Goal: Information Seeking & Learning: Check status

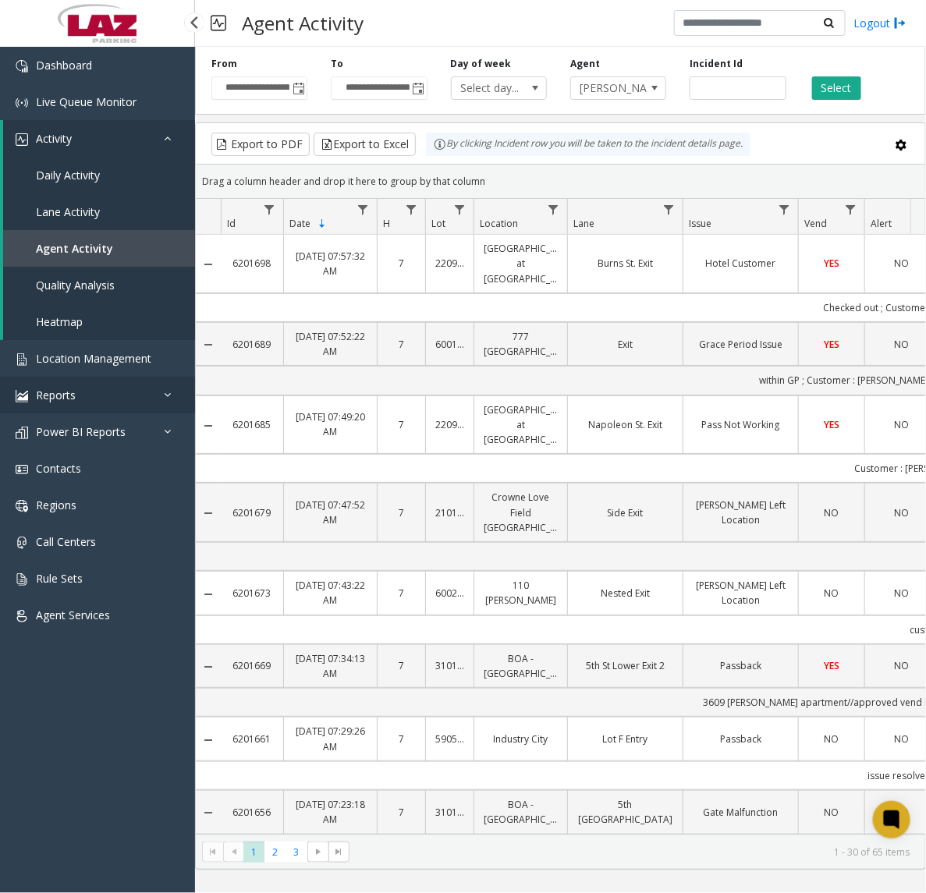
drag, startPoint x: 97, startPoint y: 388, endPoint x: 103, endPoint y: 399, distance: 12.2
click at [97, 388] on link "Reports" at bounding box center [97, 395] width 195 height 37
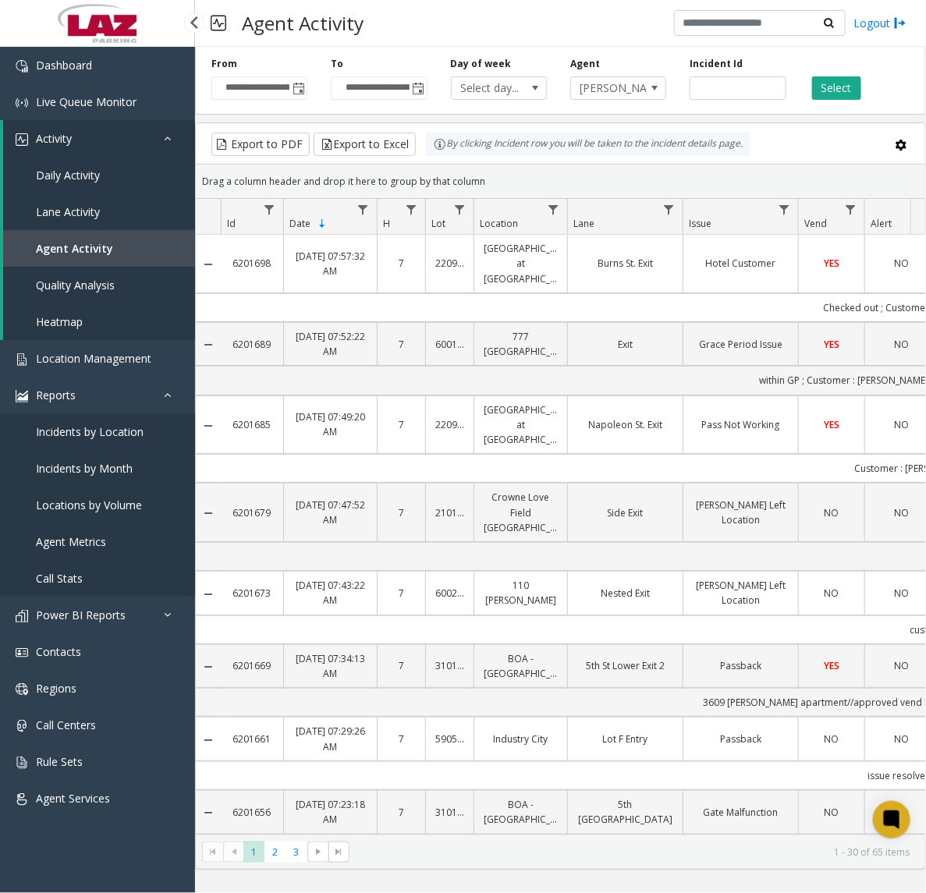
click at [61, 540] on span "Agent Metrics" at bounding box center [71, 541] width 70 height 15
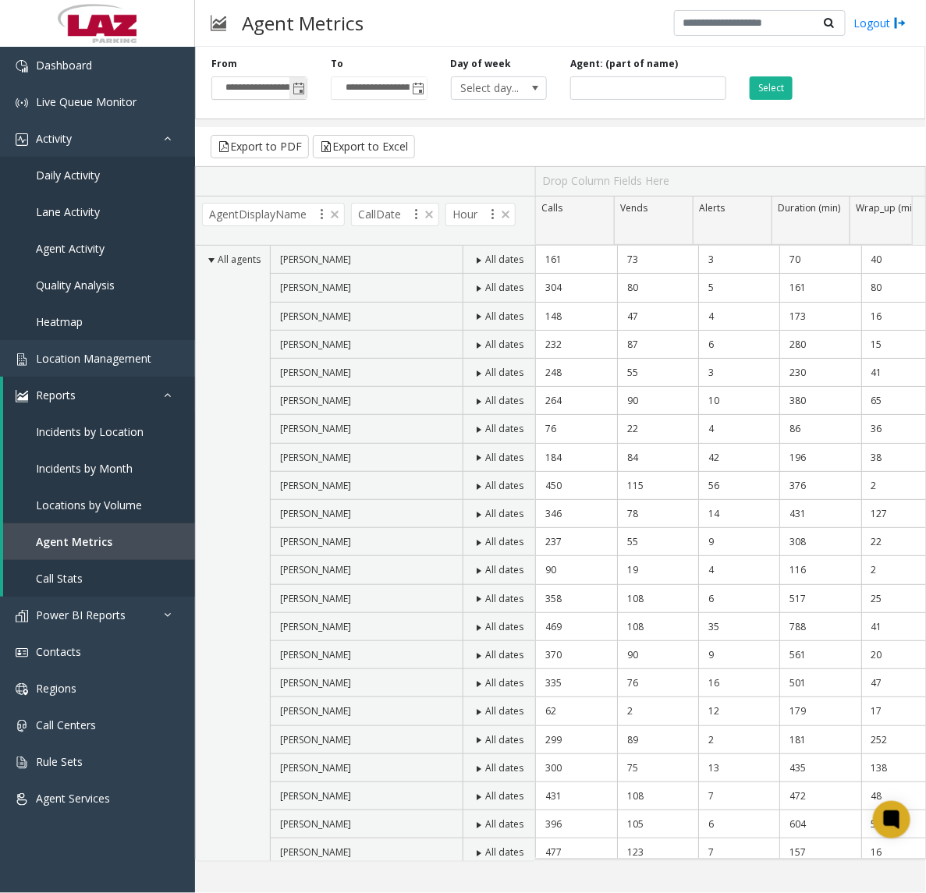
click at [294, 84] on span "Toggle popup" at bounding box center [298, 89] width 12 height 12
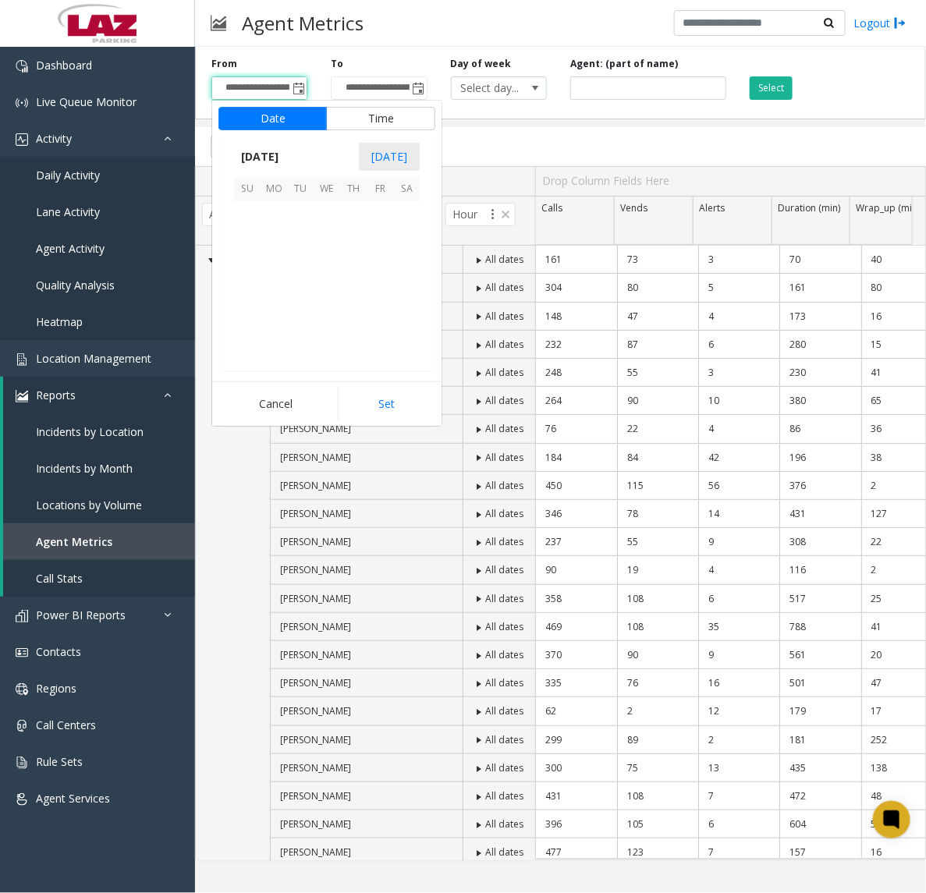
scroll to position [279959, 0]
click at [348, 213] on span "2" at bounding box center [353, 215] width 27 height 27
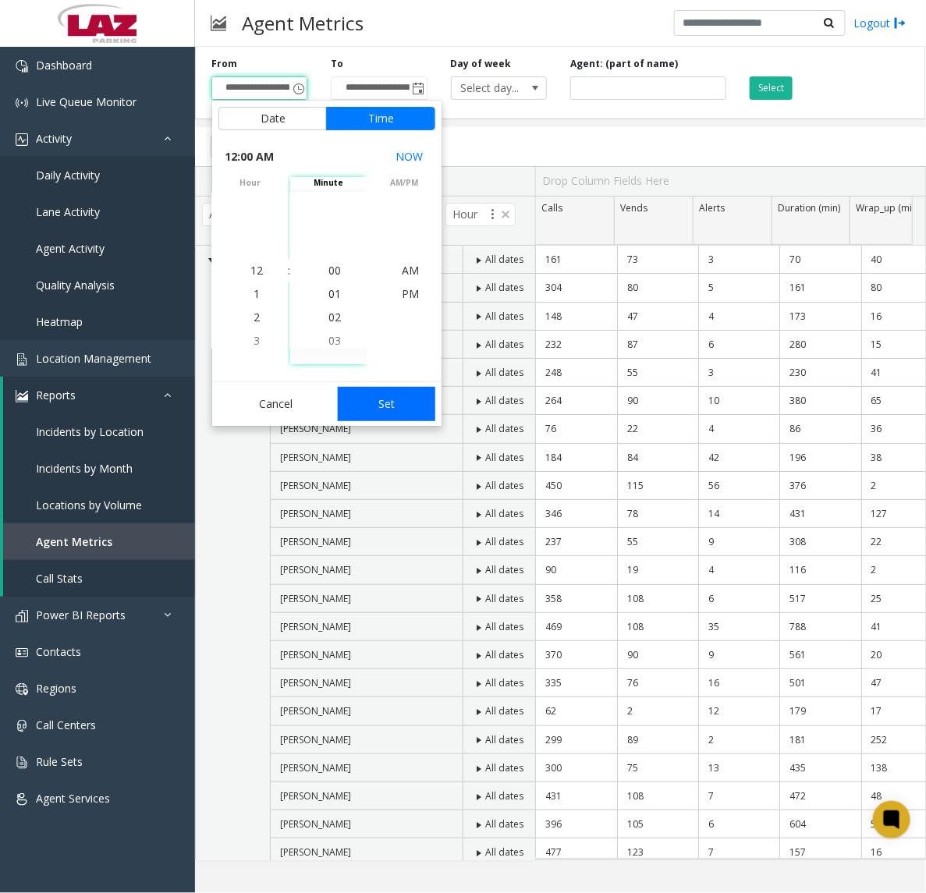
click at [359, 407] on button "Set" at bounding box center [387, 404] width 98 height 34
type input "**********"
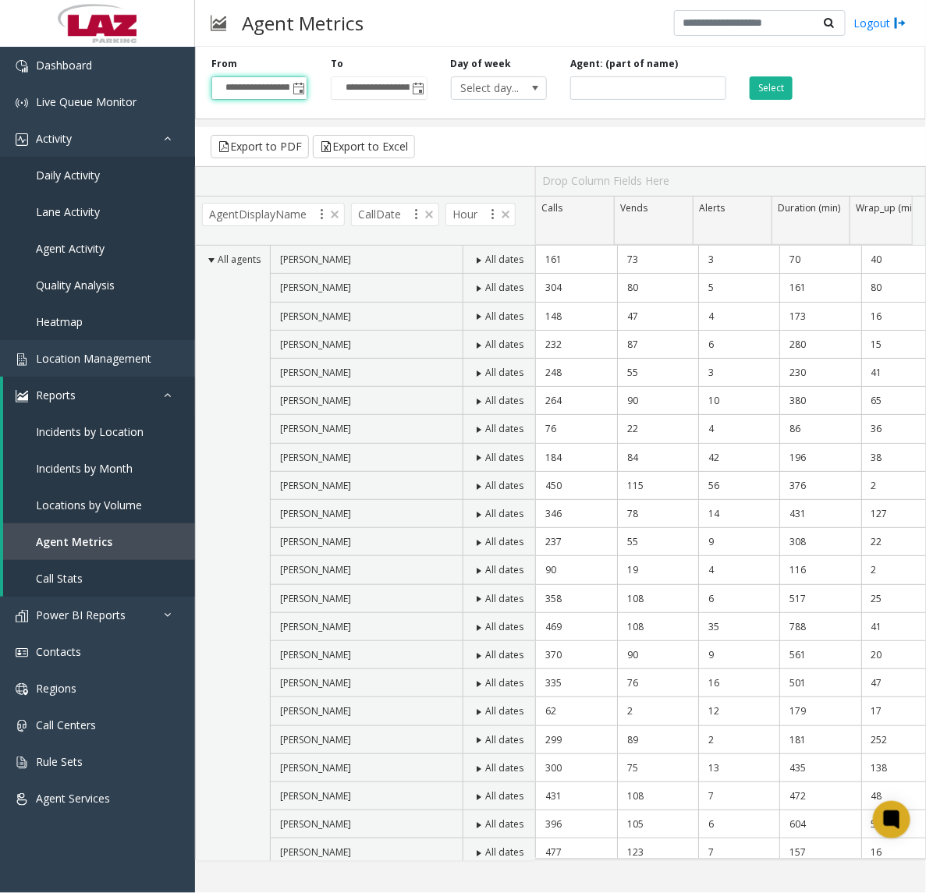
scroll to position [0, 12]
click at [415, 87] on span "Toggle popup" at bounding box center [419, 89] width 12 height 12
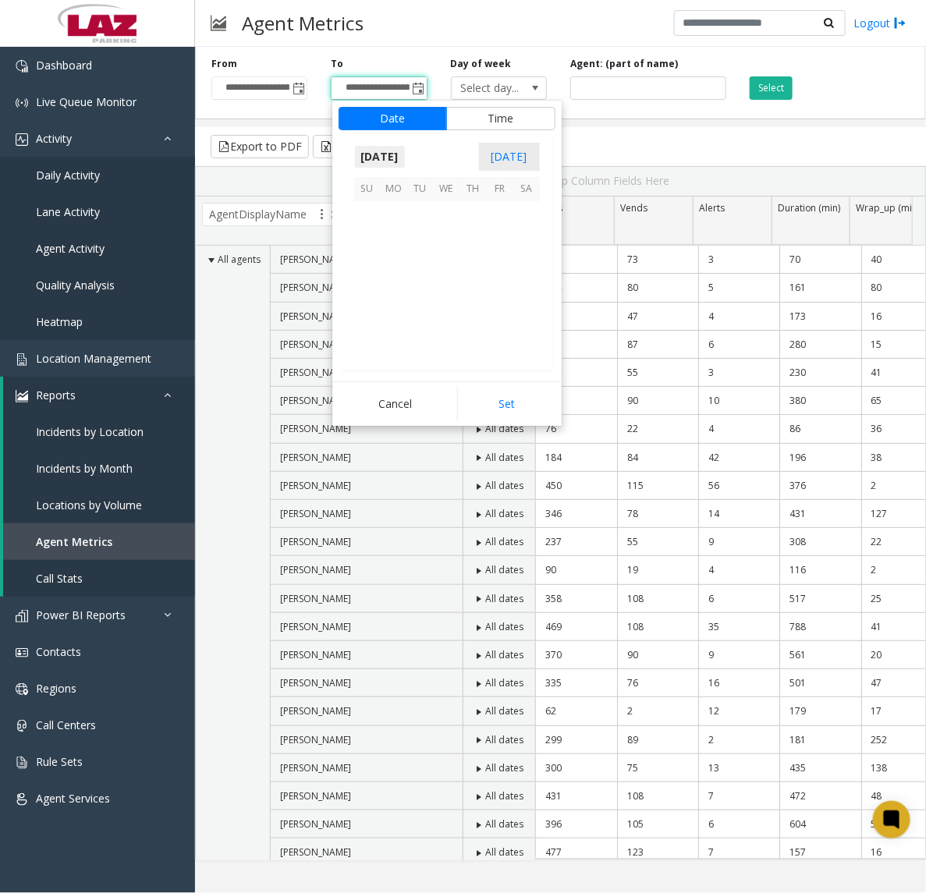
scroll to position [23, 0]
click at [473, 217] on span "2" at bounding box center [473, 215] width 27 height 27
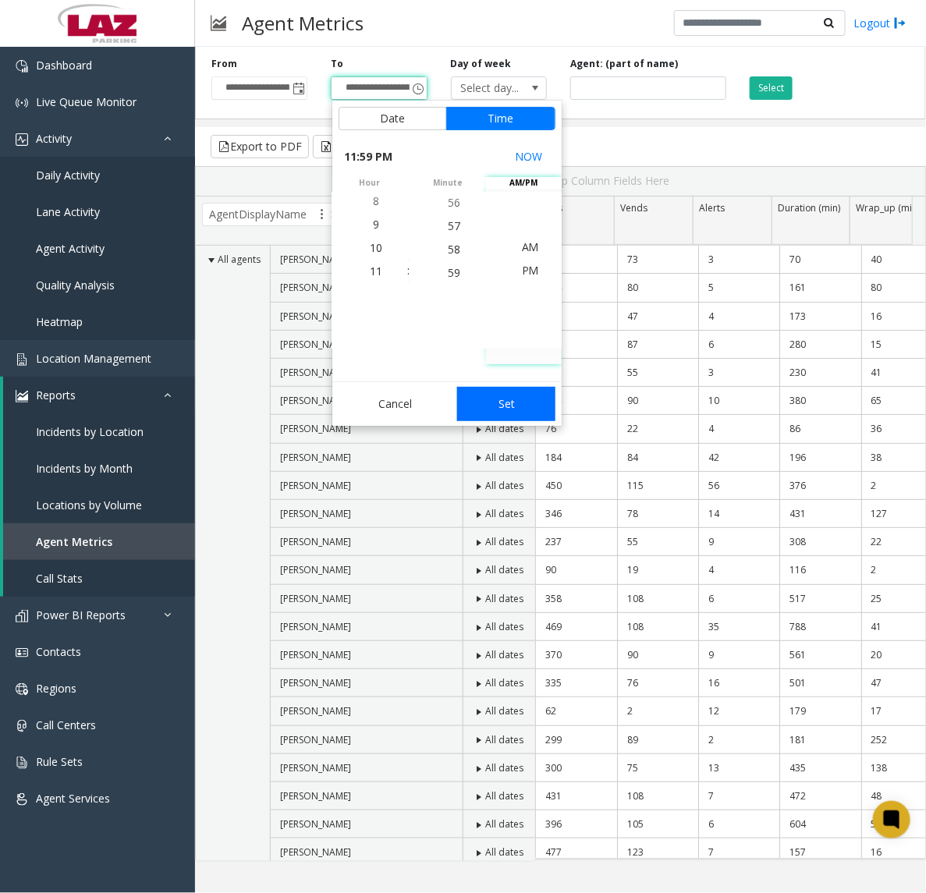
click at [499, 404] on button "Set" at bounding box center [506, 404] width 98 height 34
type input "**********"
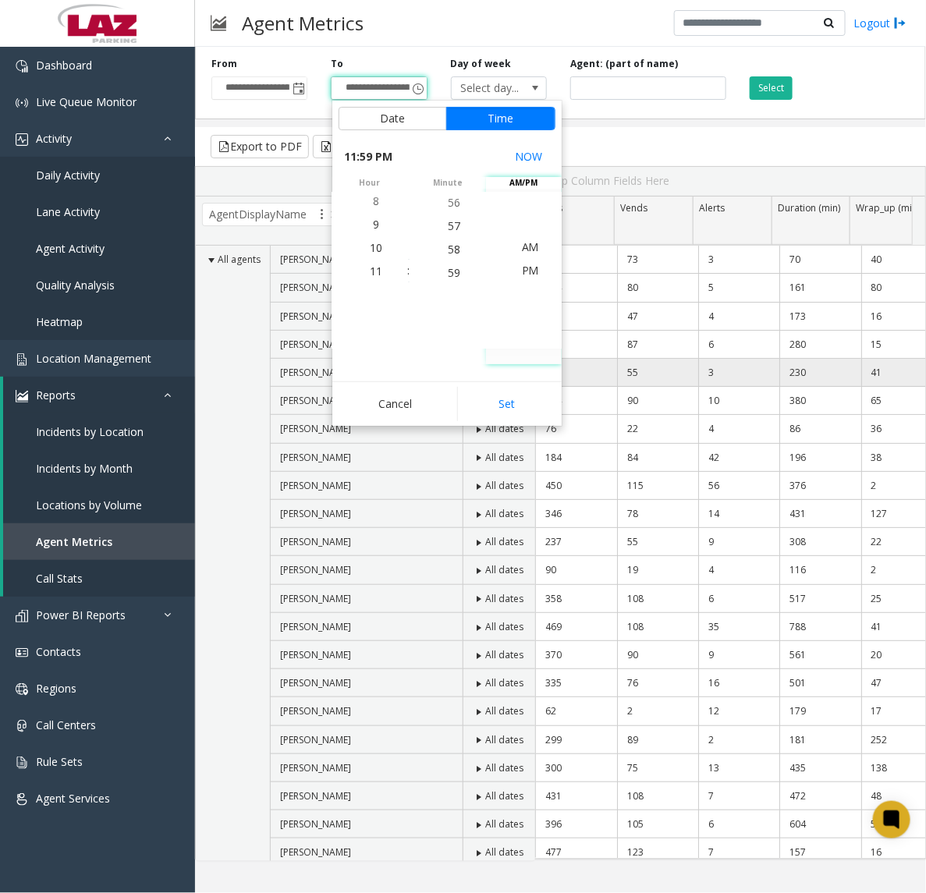
scroll to position [0, 12]
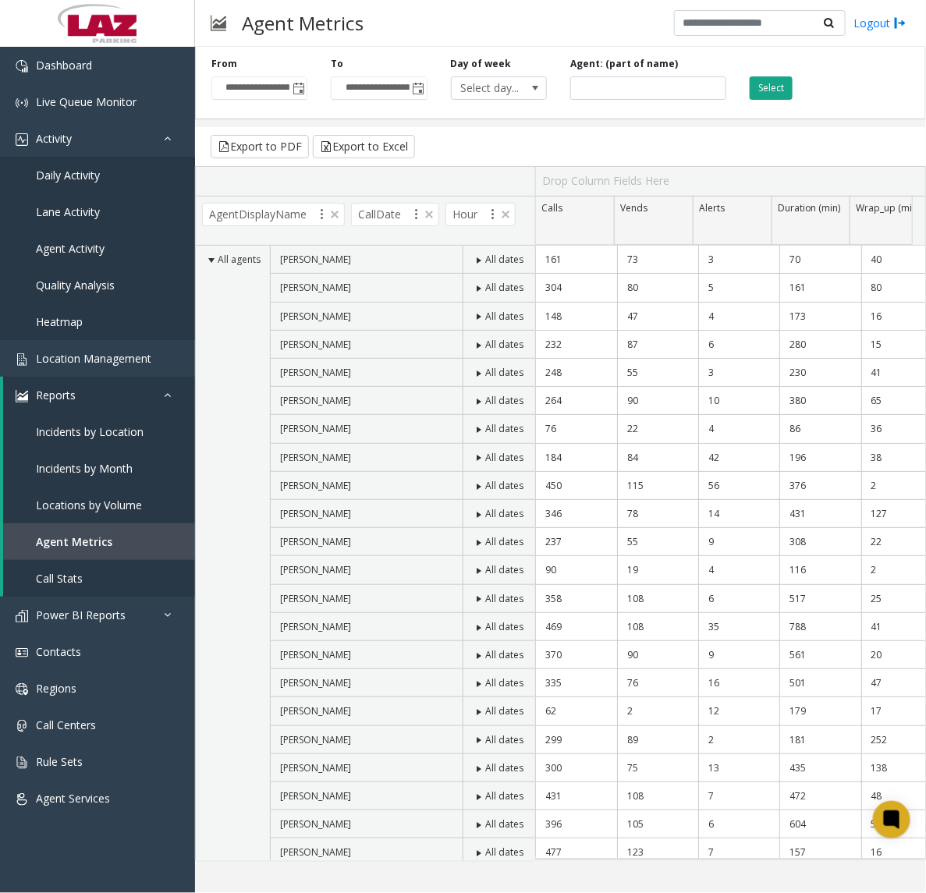
click at [782, 78] on button "Select" at bounding box center [770, 87] width 43 height 23
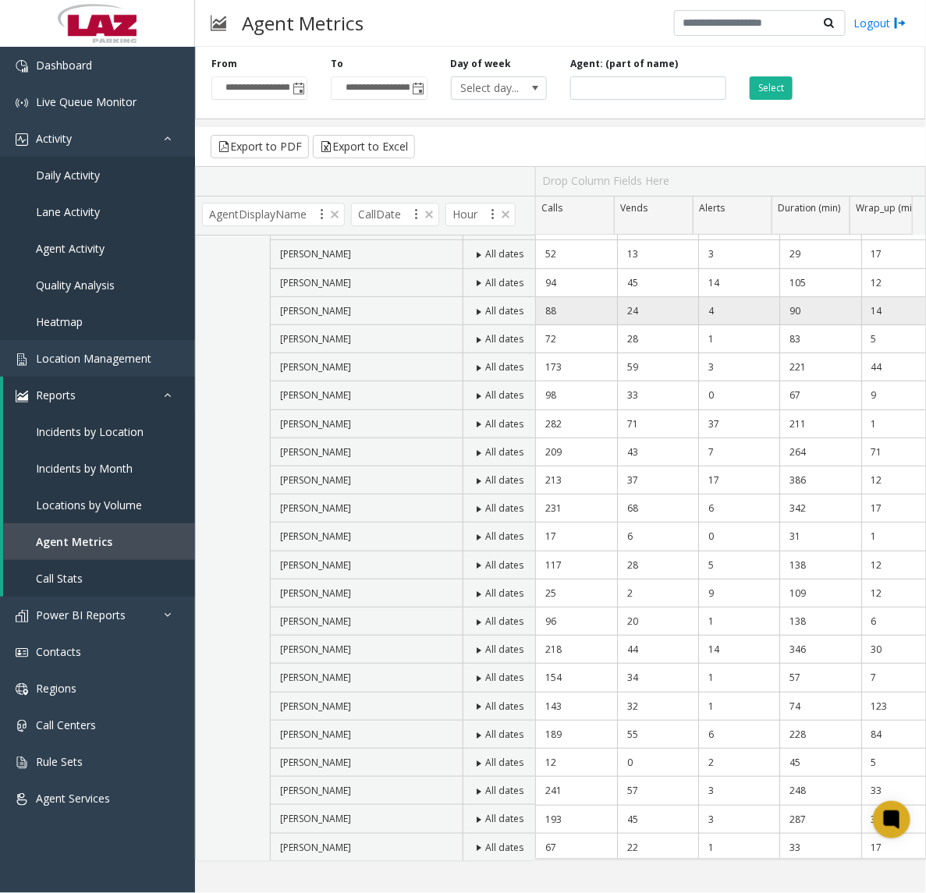
scroll to position [97, 0]
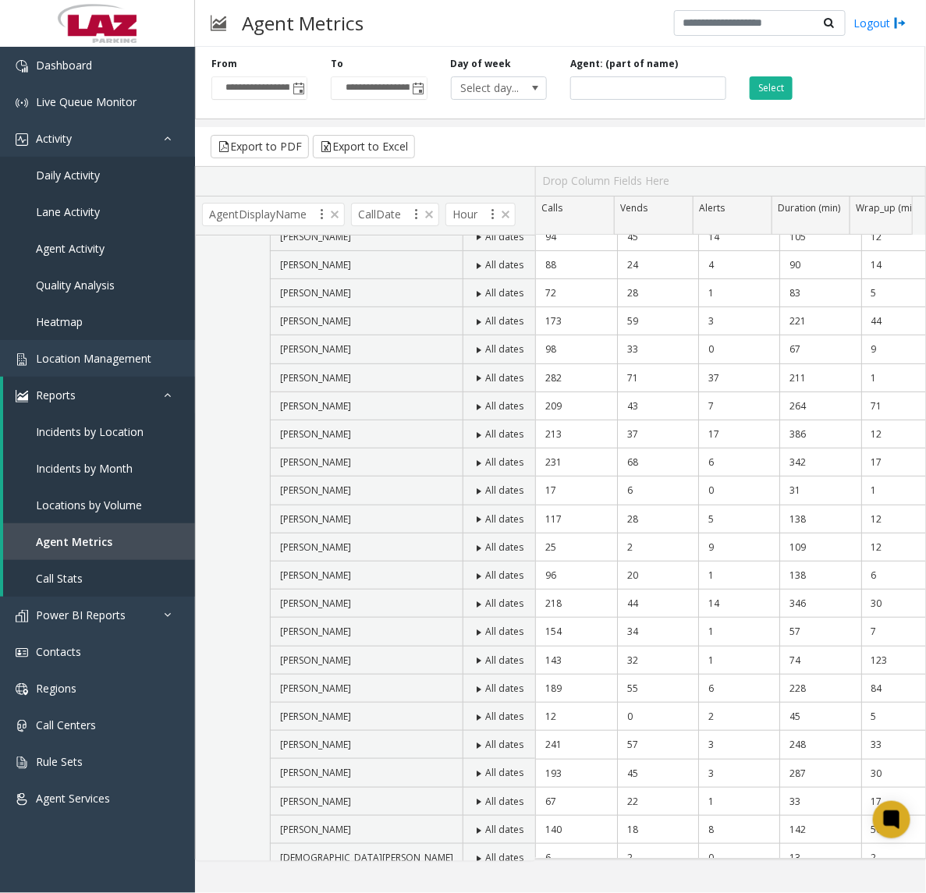
click at [548, 374] on span at bounding box center [554, 378] width 12 height 12
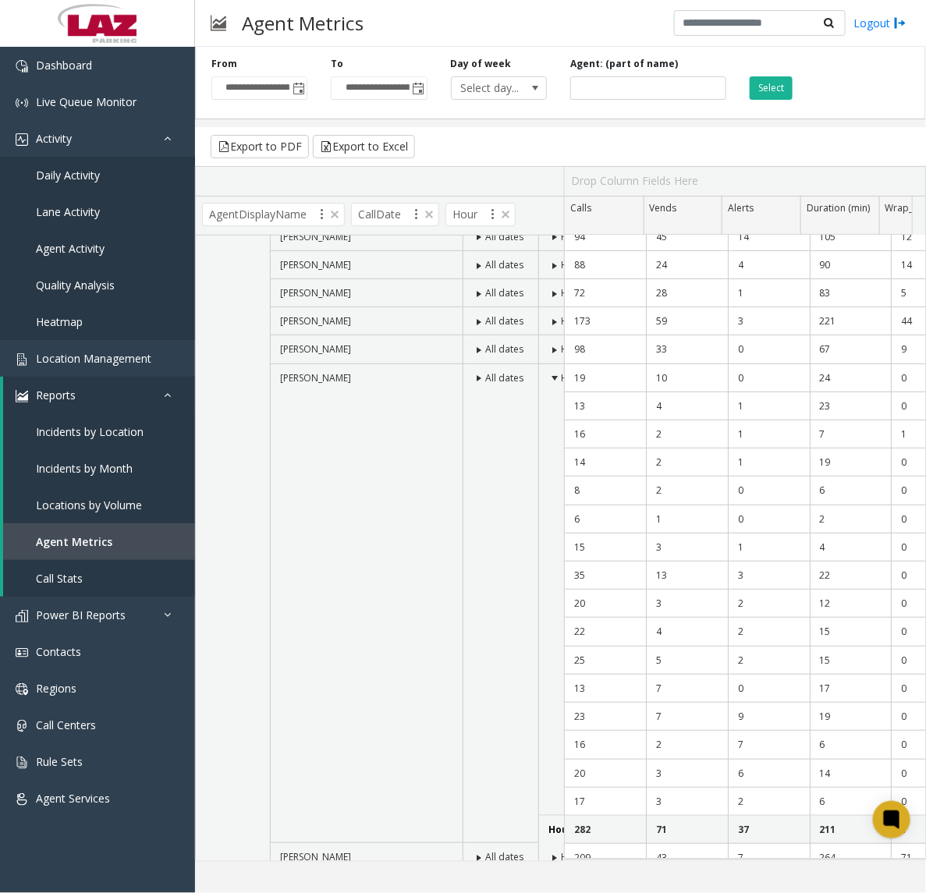
click at [548, 374] on span at bounding box center [554, 378] width 12 height 12
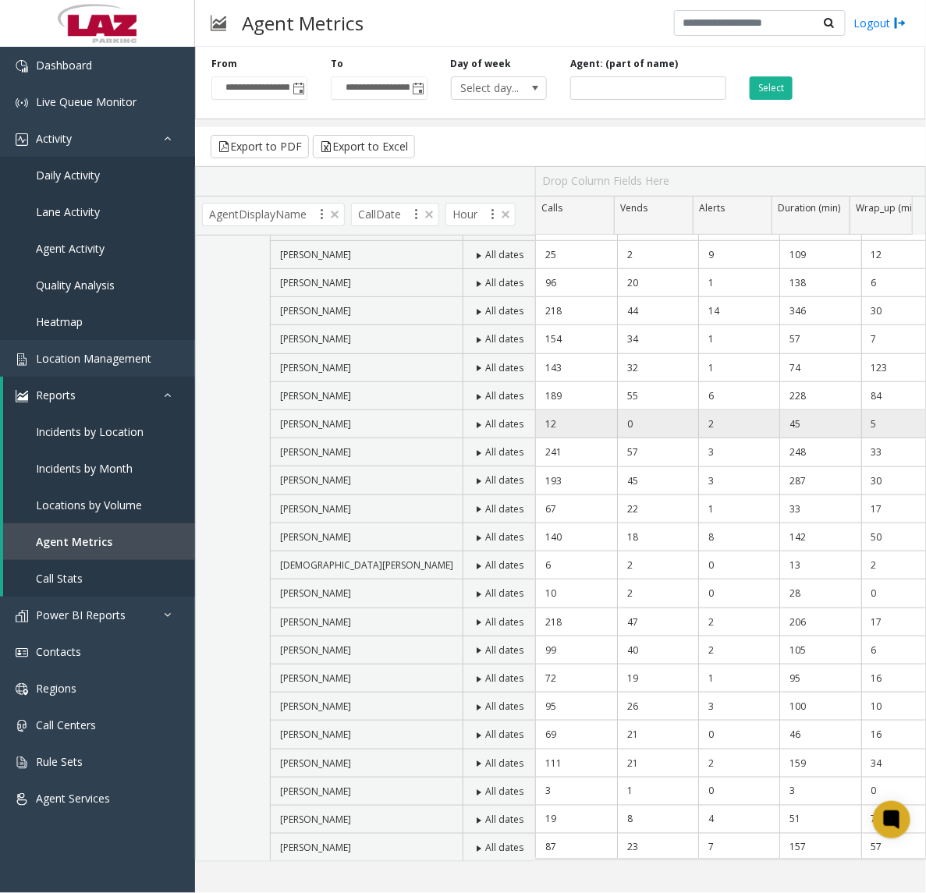
scroll to position [487, 0]
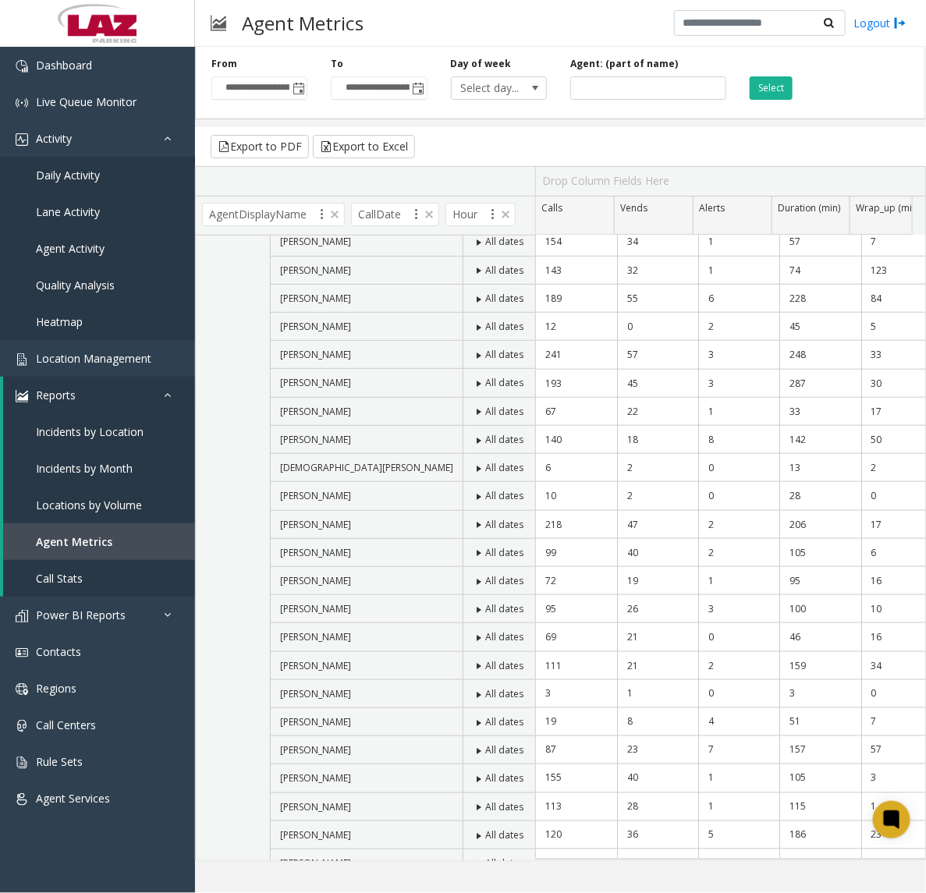
click at [538, 523] on td "Hours" at bounding box center [569, 525] width 62 height 28
click at [548, 531] on span at bounding box center [554, 525] width 12 height 12
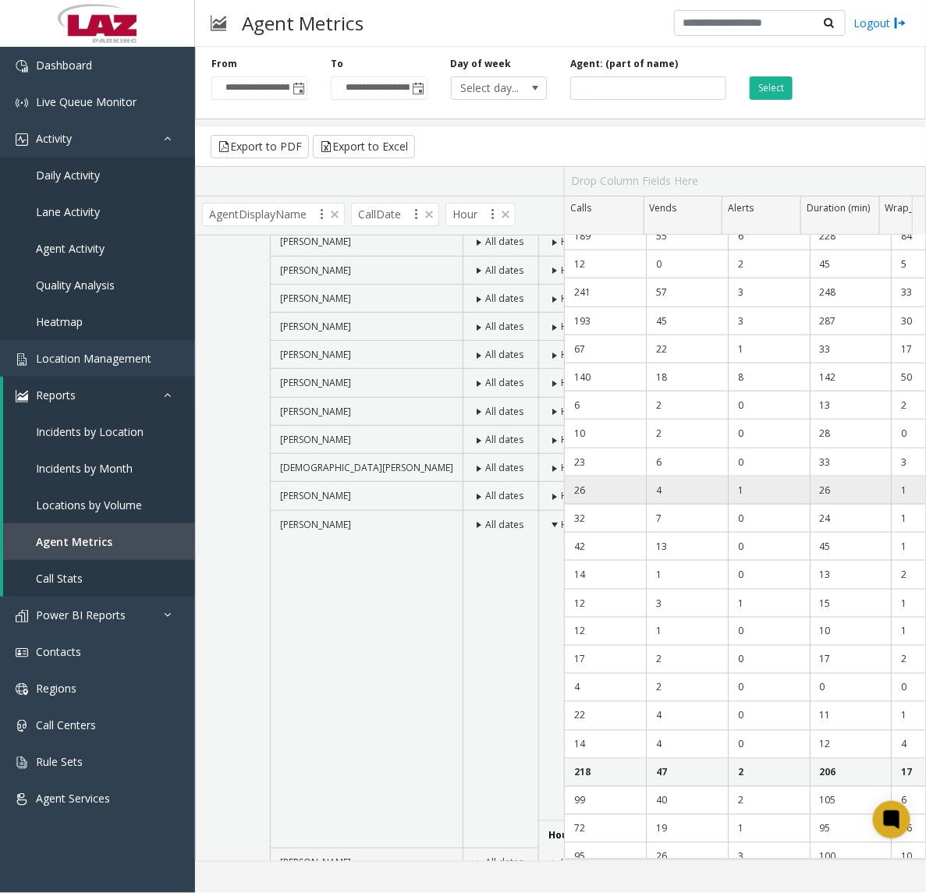
scroll to position [0, 0]
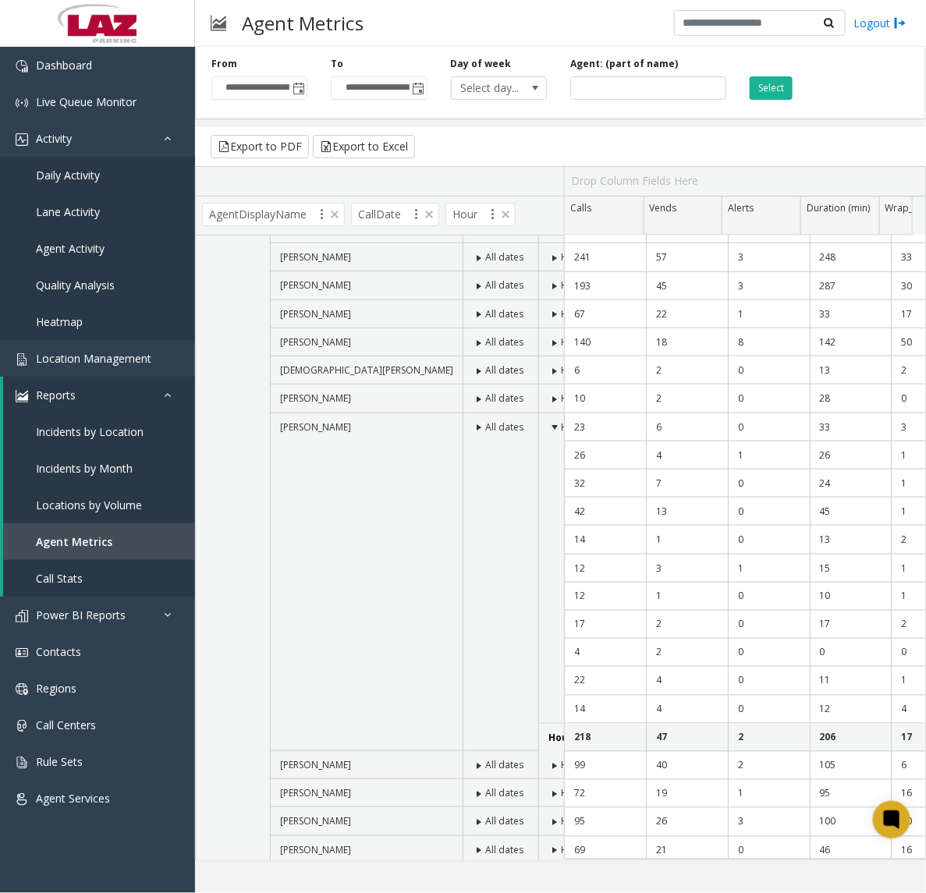
click at [548, 430] on span at bounding box center [554, 427] width 12 height 12
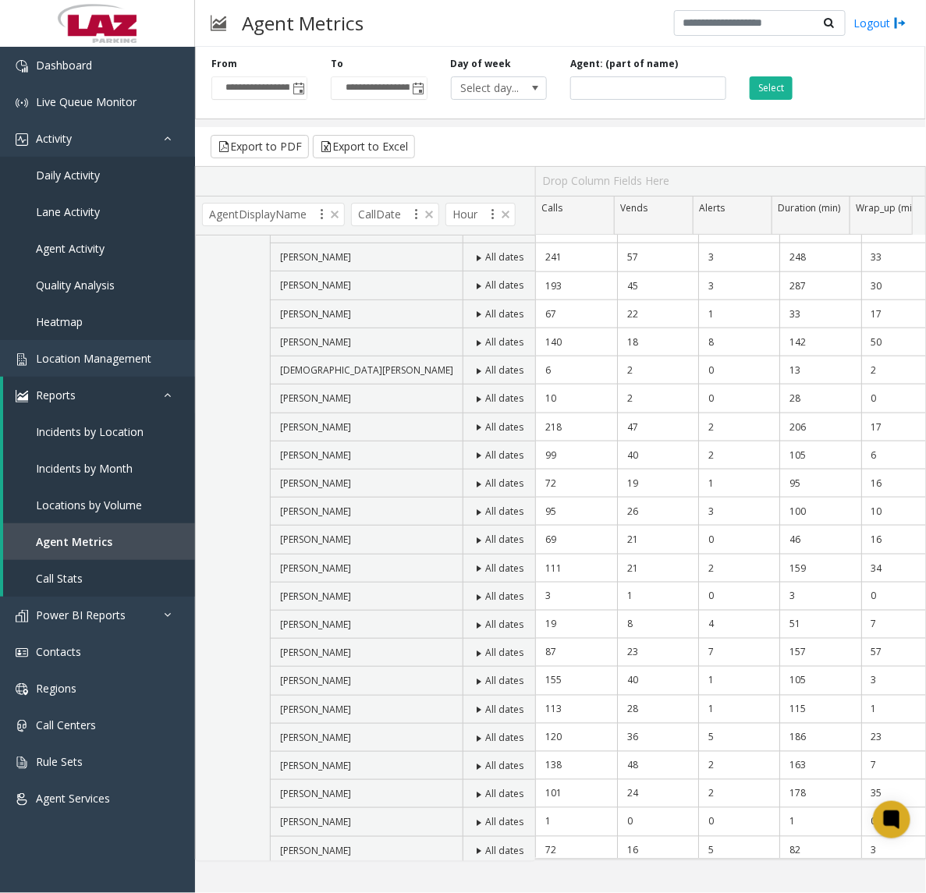
click at [548, 430] on span at bounding box center [554, 427] width 12 height 12
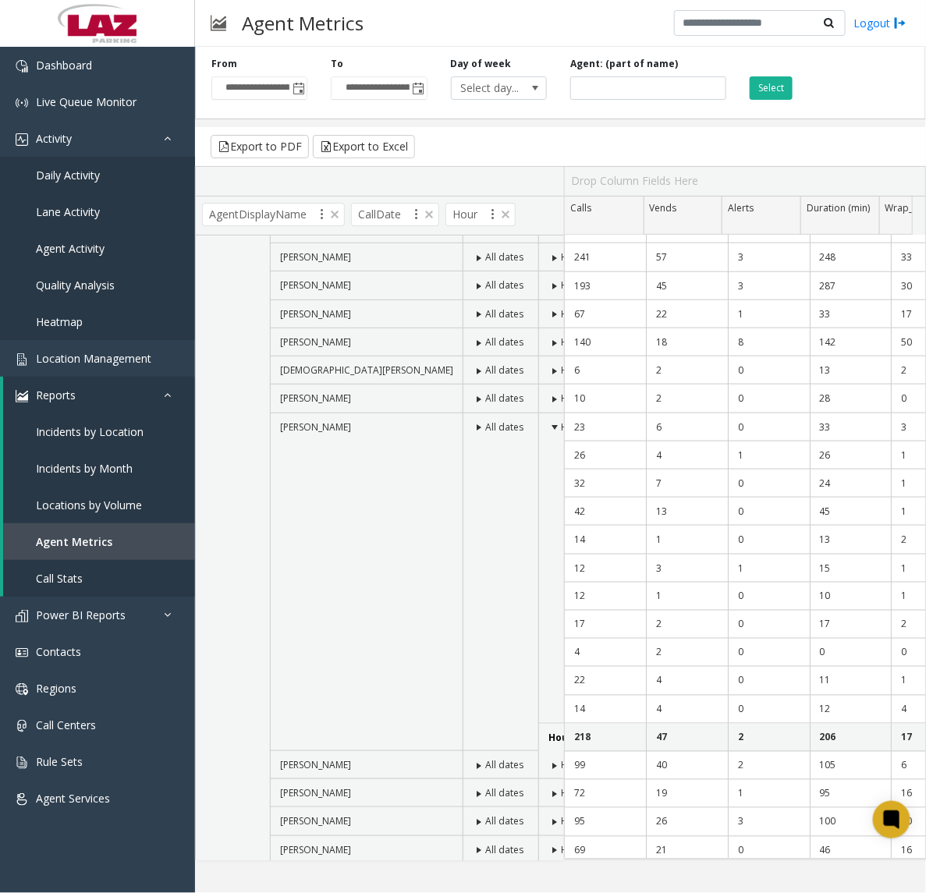
click at [538, 425] on td "Hours" at bounding box center [567, 568] width 59 height 310
click at [548, 430] on span at bounding box center [554, 427] width 12 height 12
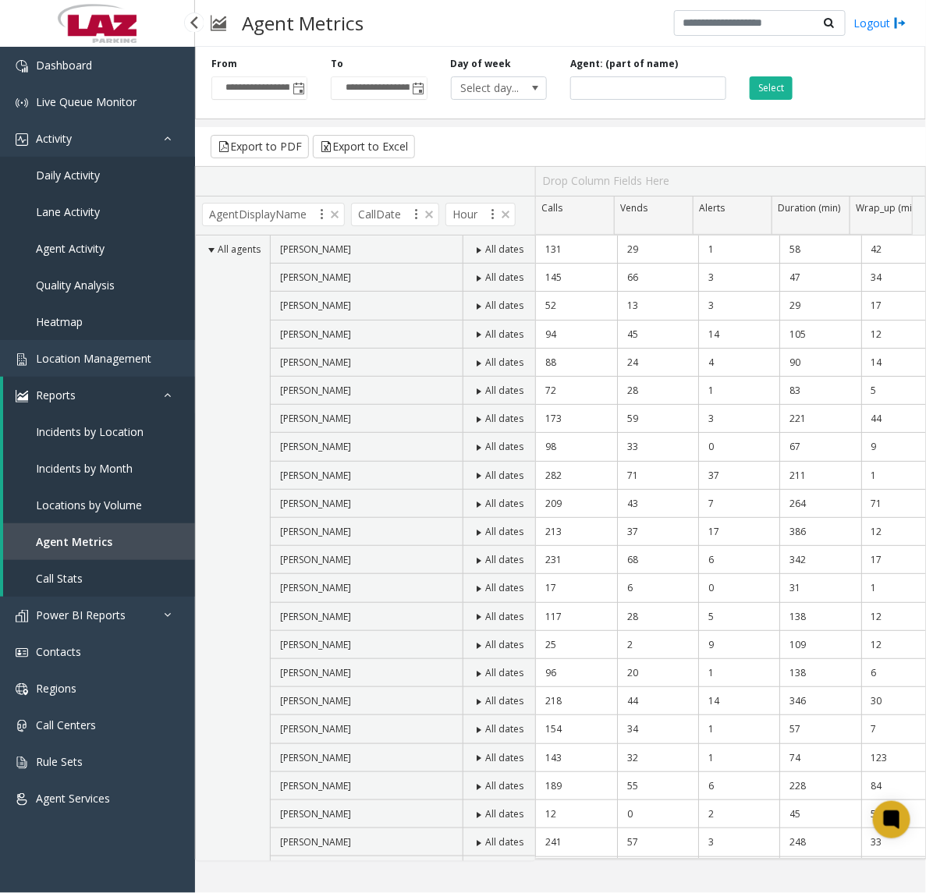
click at [55, 247] on span "Agent Activity" at bounding box center [70, 248] width 69 height 15
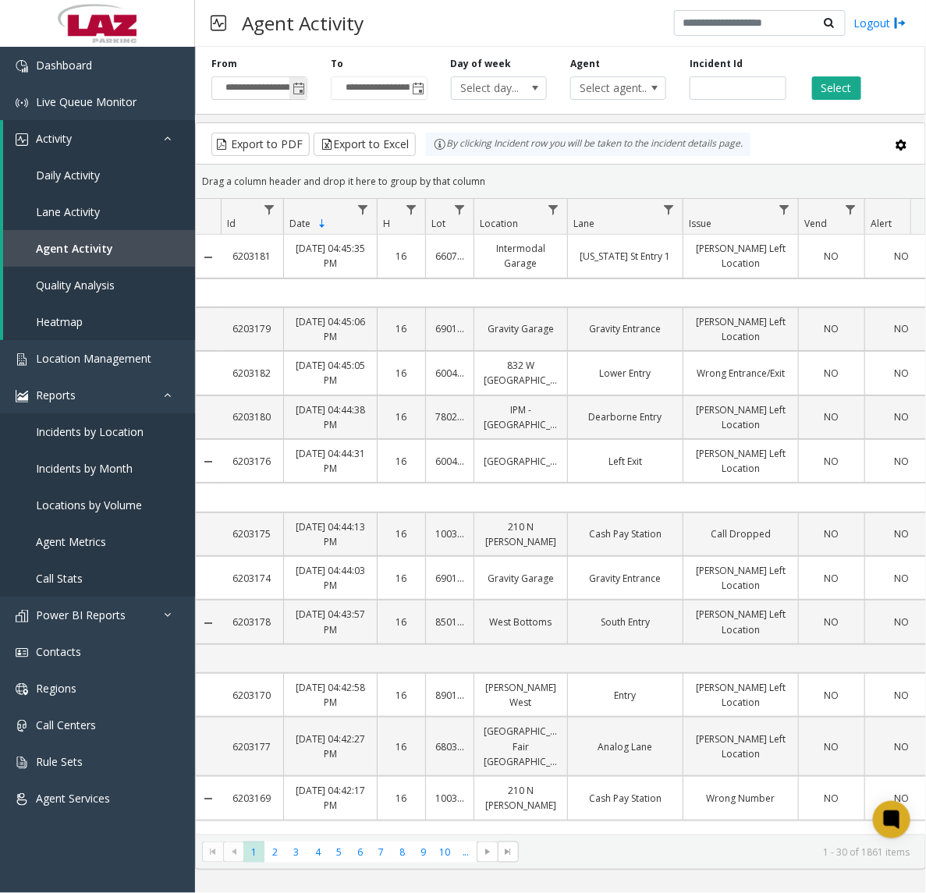
click at [296, 80] on span "Toggle popup" at bounding box center [297, 88] width 17 height 25
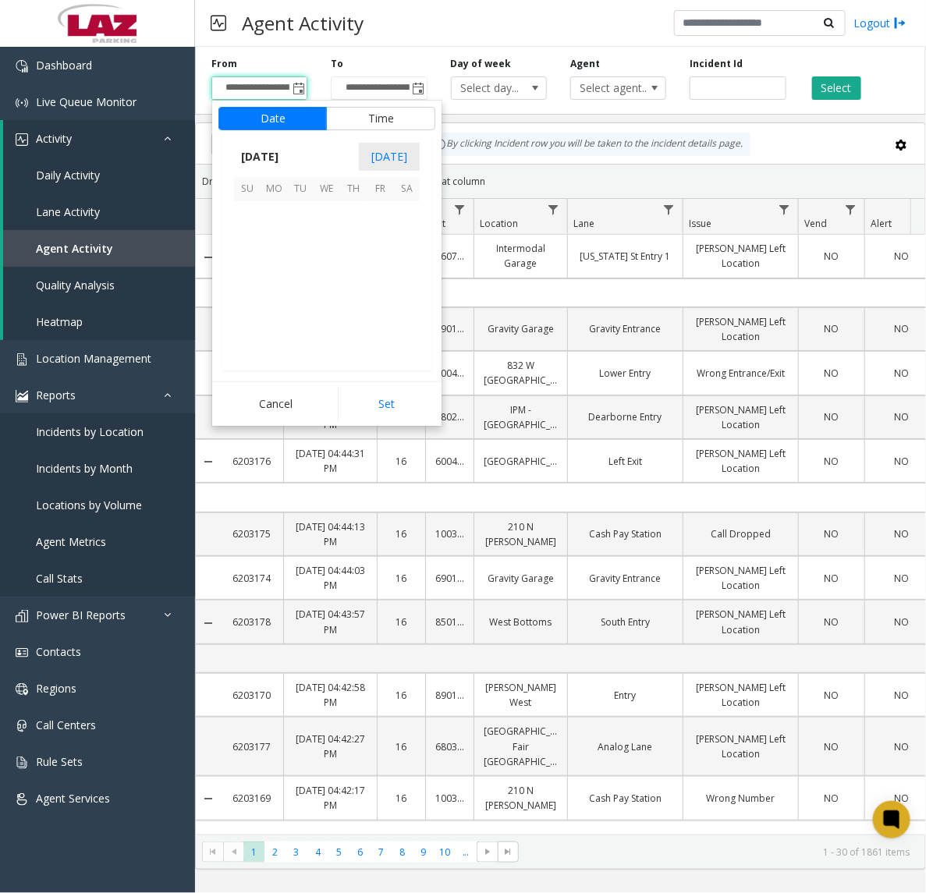
scroll to position [279959, 0]
click at [343, 215] on span "2" at bounding box center [353, 215] width 27 height 27
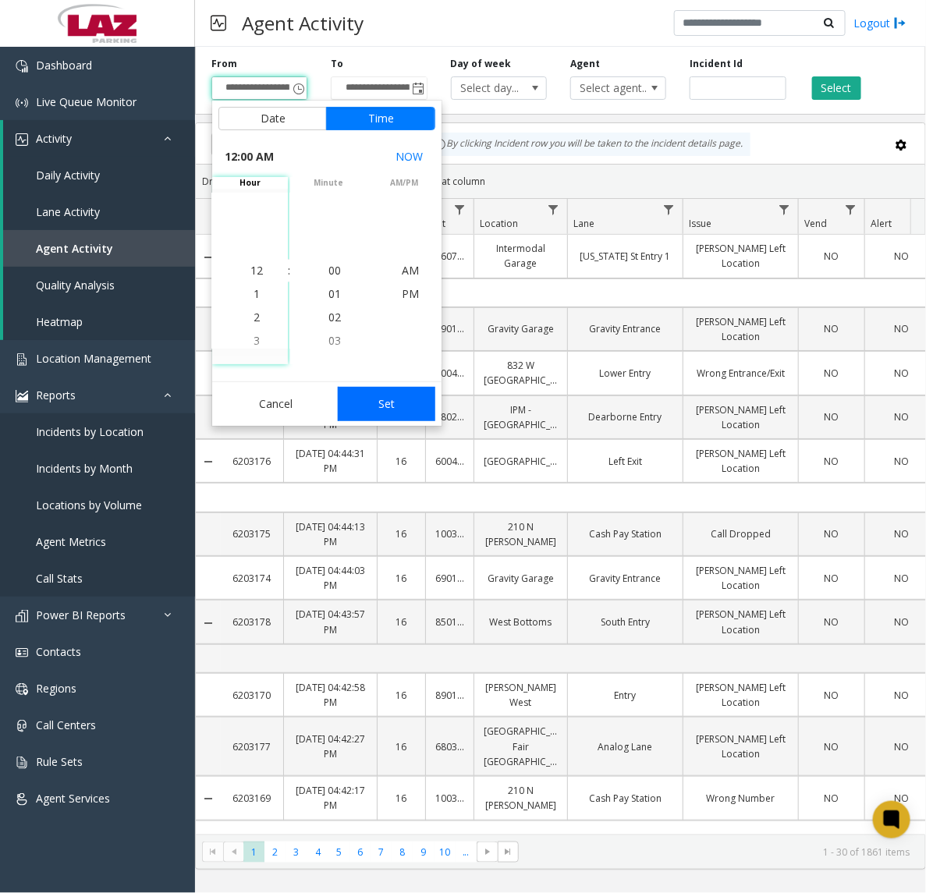
click at [403, 408] on button "Set" at bounding box center [387, 404] width 98 height 34
type input "**********"
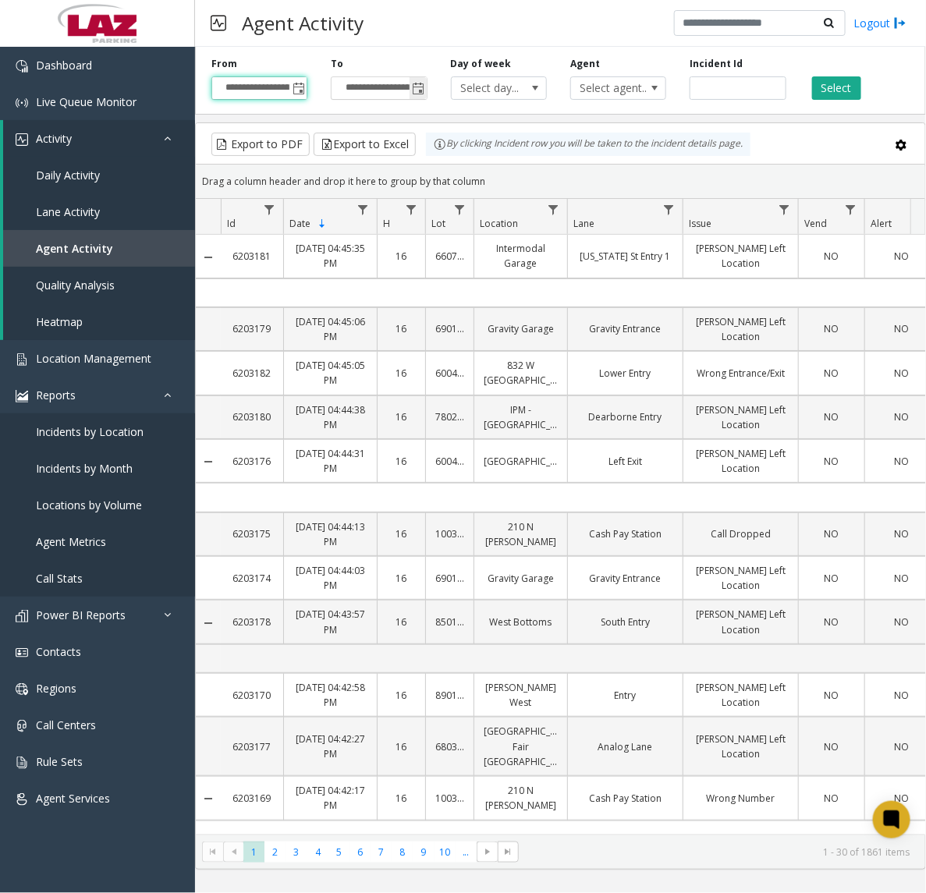
click at [427, 87] on div "**********" at bounding box center [378, 78] width 119 height 43
click at [422, 84] on span "Toggle popup" at bounding box center [419, 89] width 12 height 12
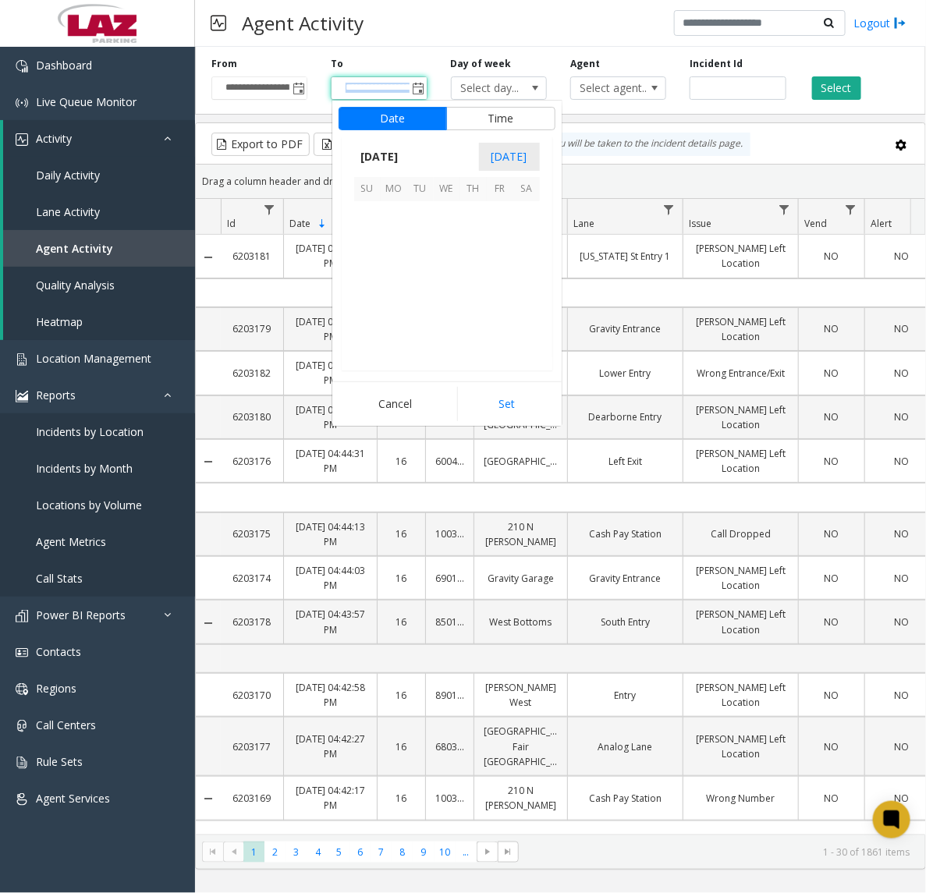
scroll to position [1379, 0]
click at [477, 213] on span "2" at bounding box center [473, 215] width 27 height 27
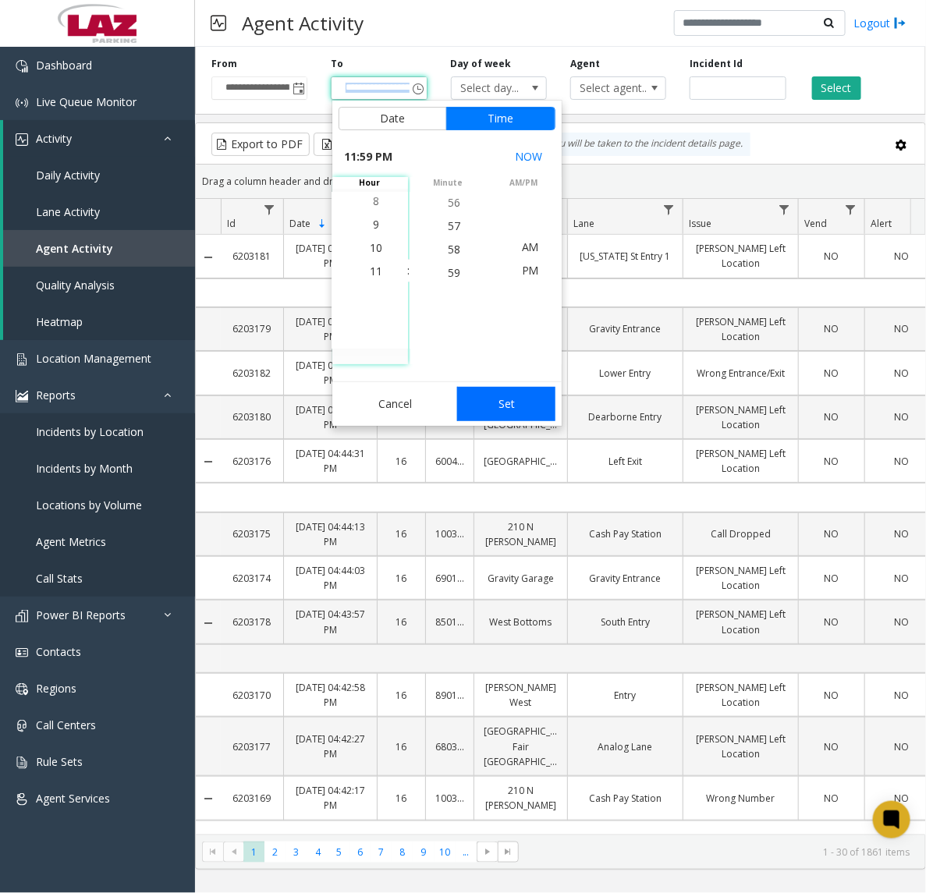
click at [504, 407] on button "Set" at bounding box center [506, 404] width 98 height 34
type input "**********"
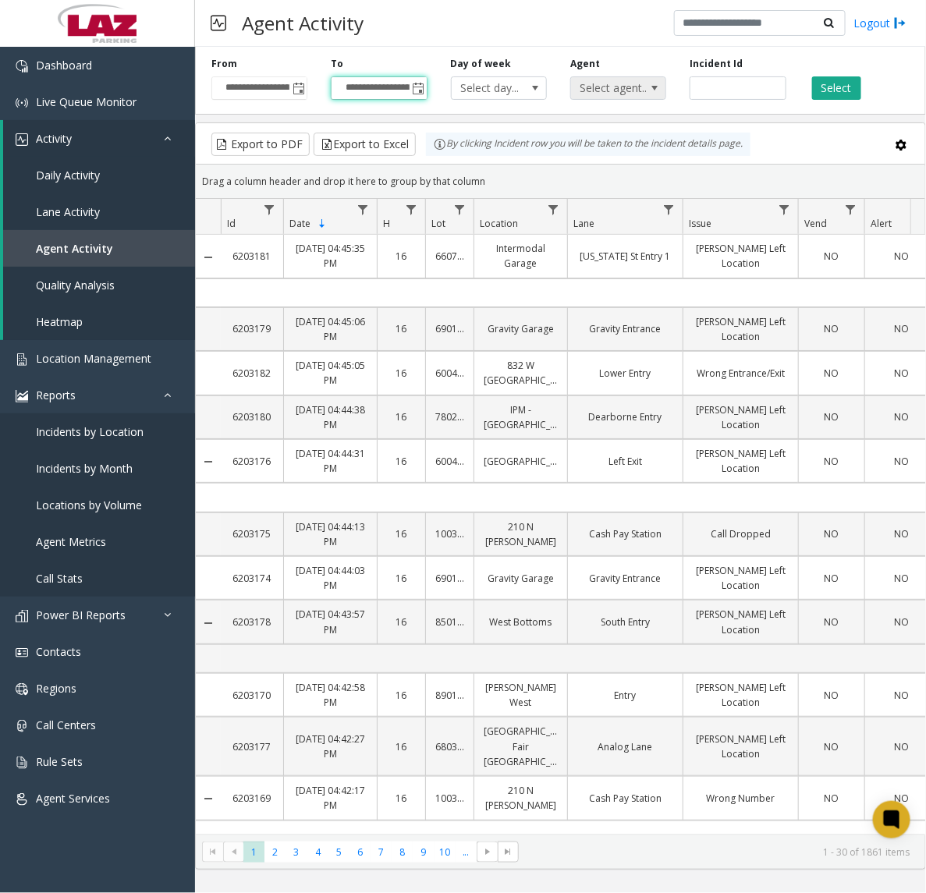
click at [606, 92] on span "Select agent..." at bounding box center [609, 88] width 76 height 22
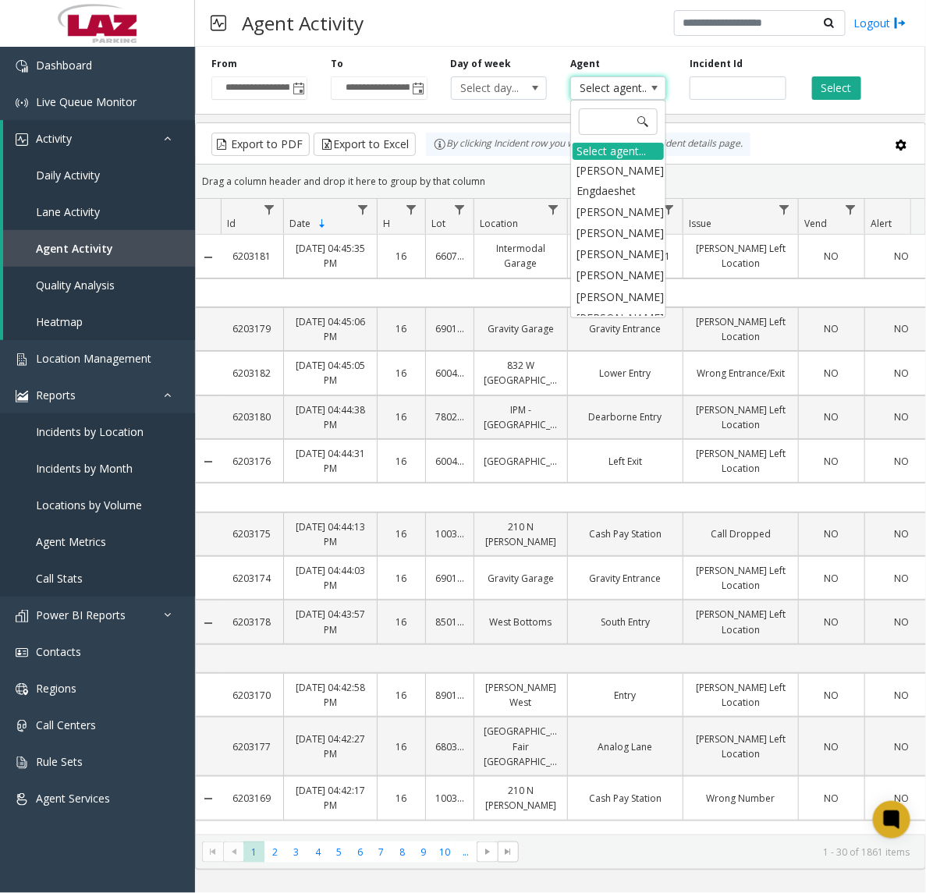
scroll to position [0, 0]
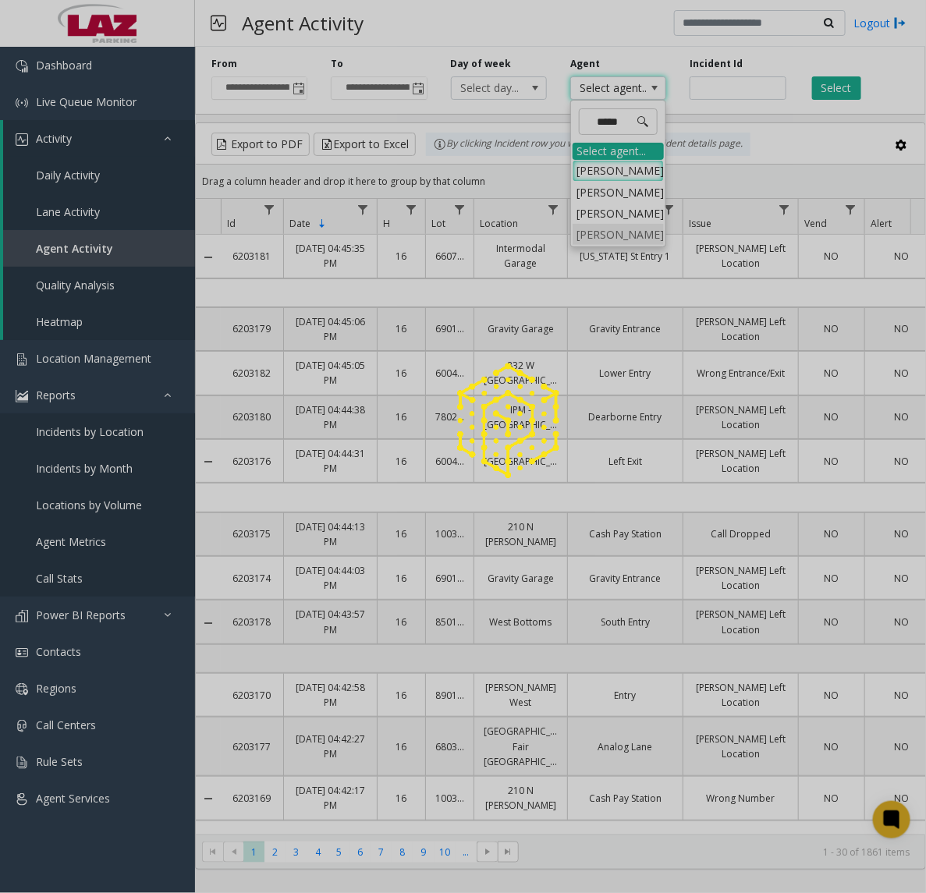
type input "*****"
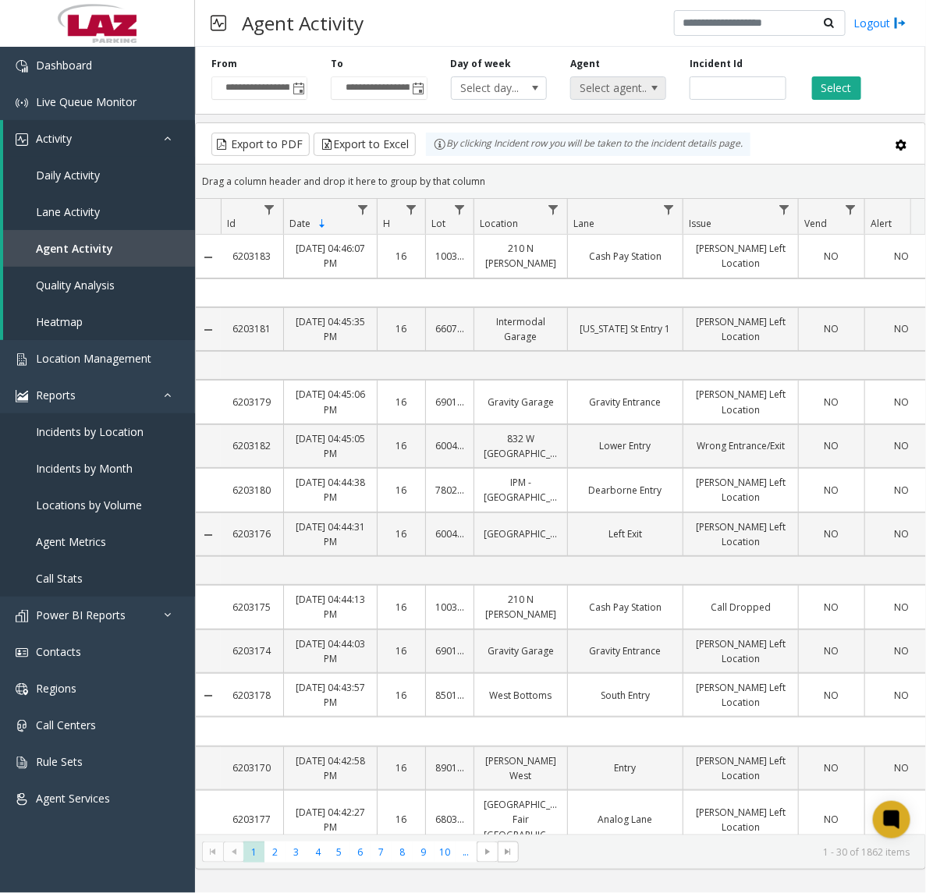
click at [591, 86] on span "Select agent..." at bounding box center [609, 88] width 76 height 22
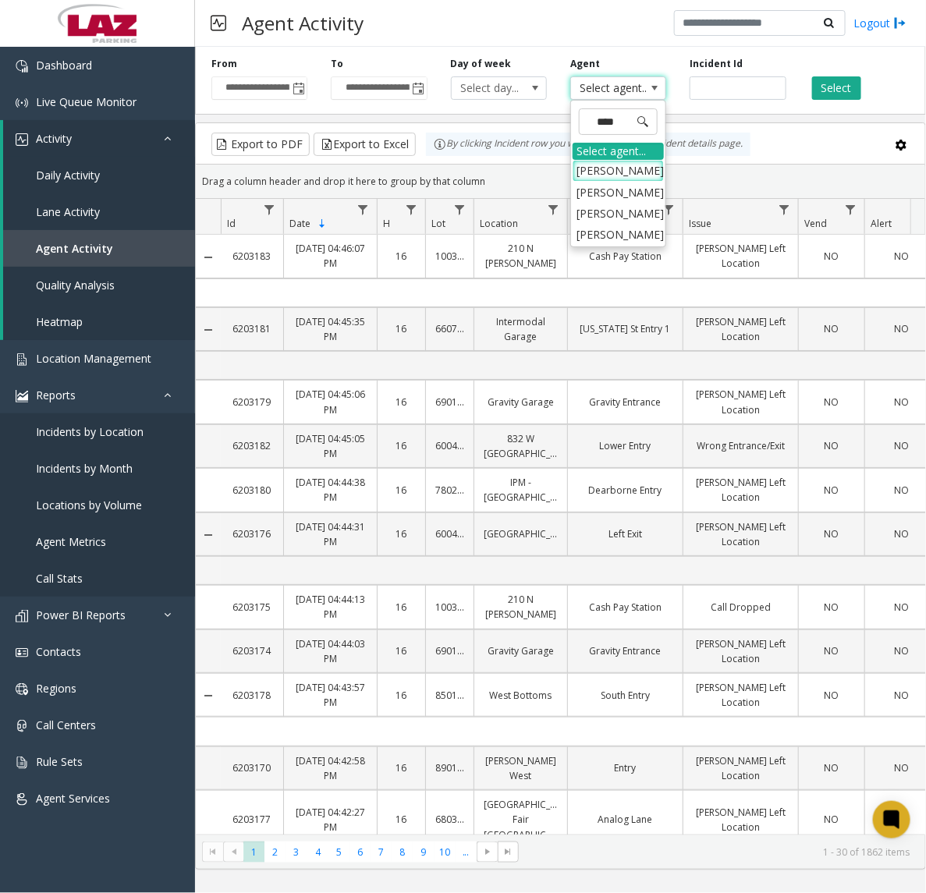
type input "*****"
click at [602, 236] on li "[PERSON_NAME]" at bounding box center [617, 234] width 91 height 21
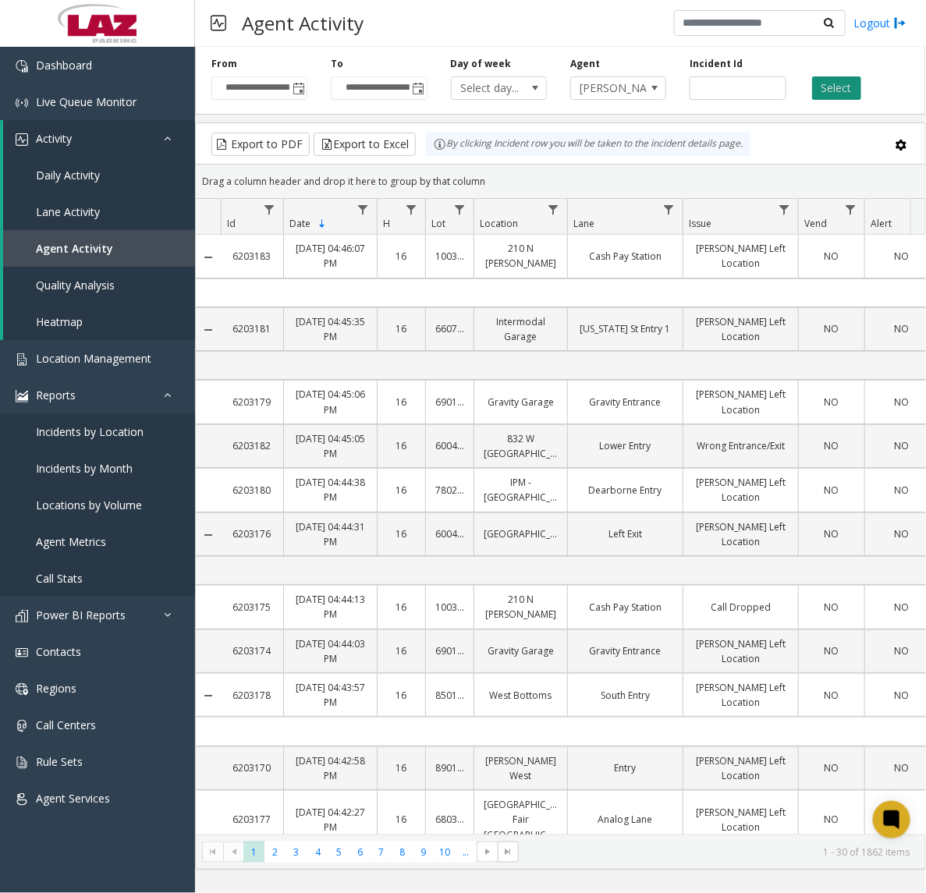
click at [833, 88] on button "Select" at bounding box center [836, 87] width 49 height 23
